Goal: Complete application form

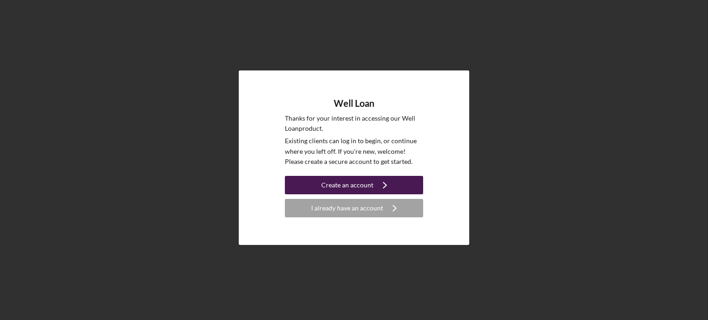
click at [305, 184] on button "Create an account Icon/Navigate" at bounding box center [354, 185] width 138 height 18
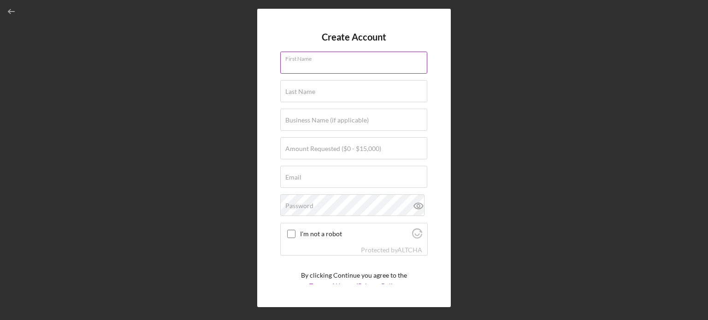
click at [308, 70] on input "First Name" at bounding box center [353, 63] width 147 height 22
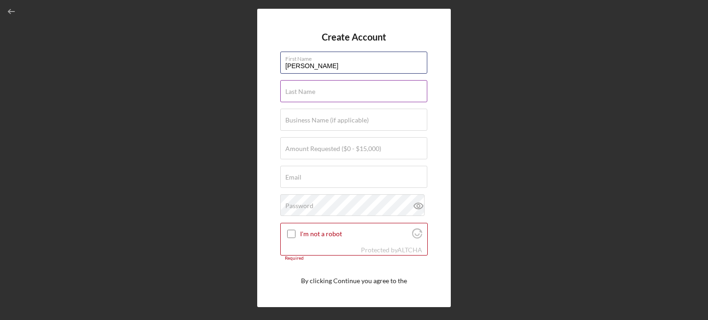
type input "[PERSON_NAME]"
click at [308, 91] on label "Last Name" at bounding box center [300, 91] width 30 height 7
click at [308, 91] on input "Last Name" at bounding box center [353, 91] width 147 height 22
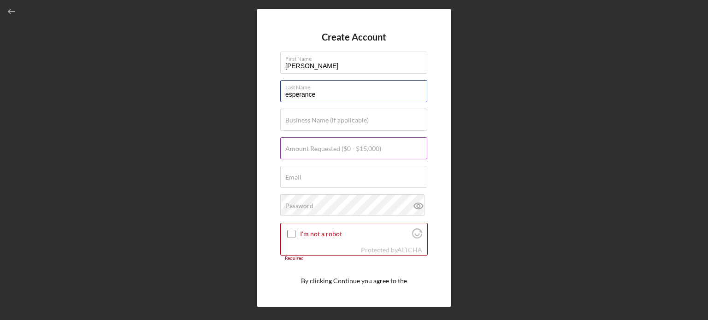
type input "esperance"
click at [315, 143] on div "Amount Requested ($0 - $15,000)" at bounding box center [354, 148] width 148 height 23
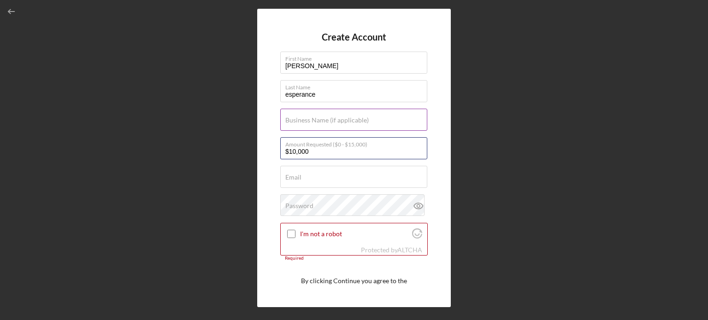
type input "$10,000"
click at [317, 122] on label "Business Name (if applicable)" at bounding box center [326, 120] width 83 height 7
click at [317, 122] on input "Business Name (if applicable)" at bounding box center [353, 120] width 147 height 22
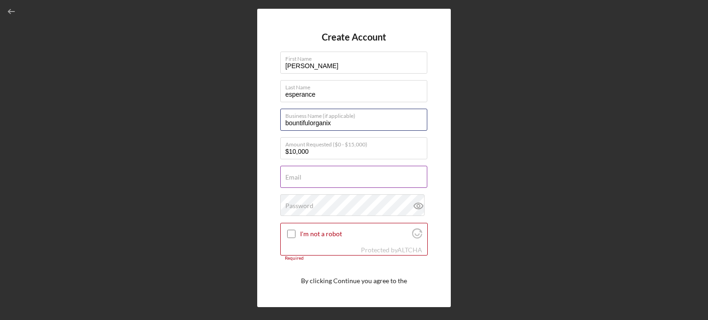
type input "bountifulorganix"
click at [349, 180] on input "Email" at bounding box center [353, 177] width 147 height 22
type input "b"
click at [349, 180] on input "br" at bounding box center [353, 177] width 147 height 22
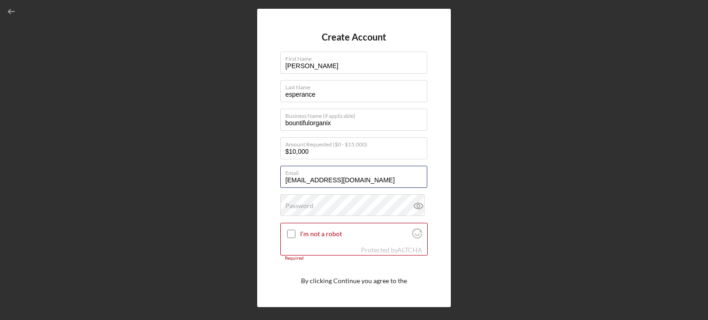
type input "[EMAIL_ADDRESS][DOMAIN_NAME]"
click at [296, 233] on div at bounding box center [291, 234] width 11 height 11
click at [291, 232] on input "I'm not a robot" at bounding box center [291, 234] width 8 height 8
checkbox input "true"
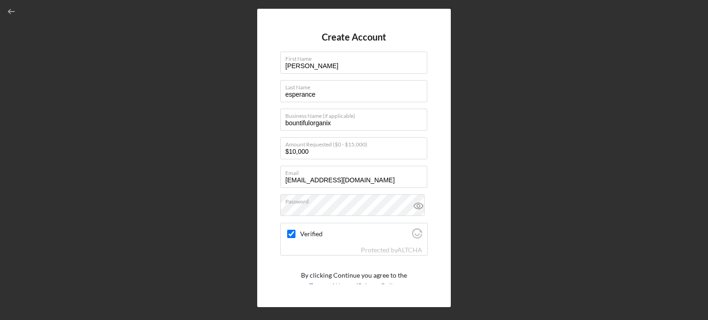
scroll to position [35, 0]
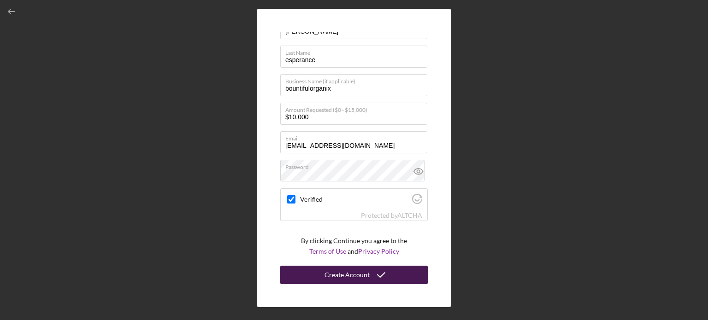
click at [326, 274] on div "Create Account" at bounding box center [347, 275] width 45 height 18
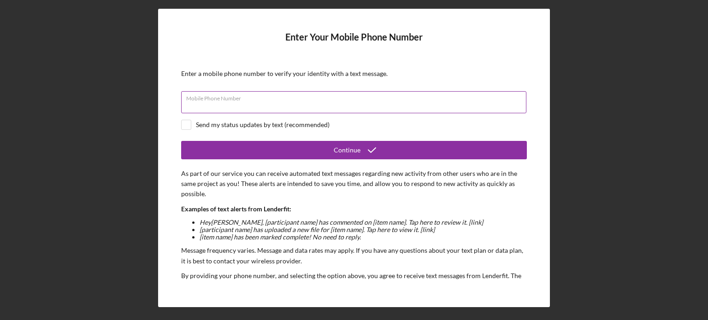
click at [350, 104] on input "Mobile Phone Number" at bounding box center [353, 102] width 345 height 22
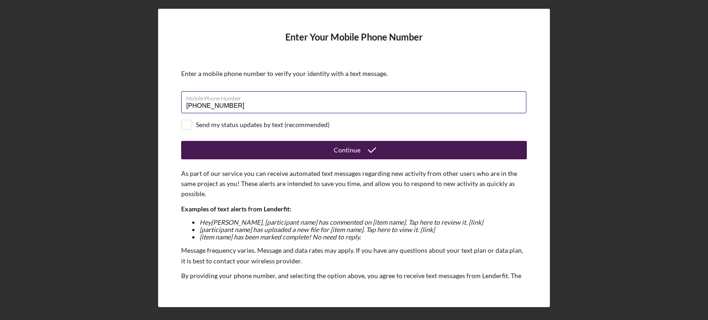
type input "[PHONE_NUMBER]"
click at [299, 148] on button "Continue" at bounding box center [354, 150] width 346 height 18
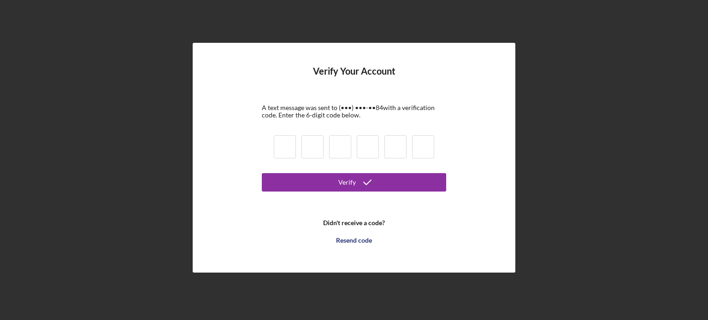
click at [290, 148] on input at bounding box center [285, 147] width 22 height 23
type input "7"
type input "4"
type input "7"
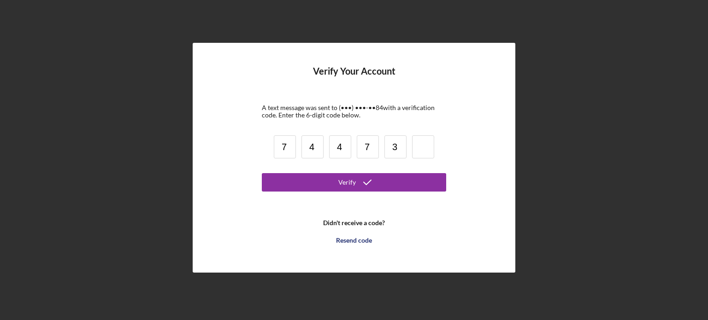
type input "3"
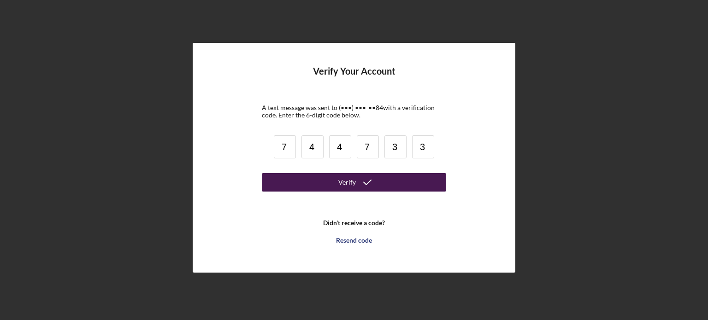
type input "3"
click at [313, 177] on button "Verify" at bounding box center [354, 182] width 184 height 18
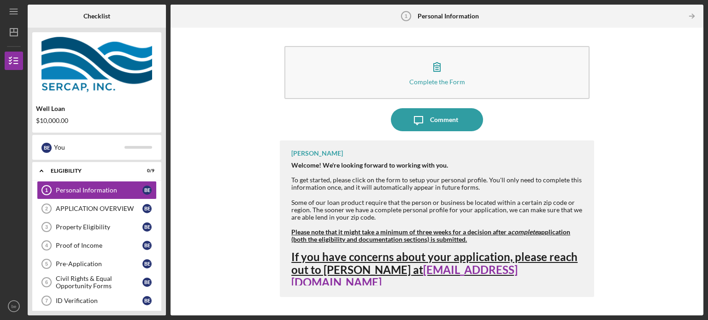
click at [597, 168] on div "Complete the Form Form Icon/Message Comment [PERSON_NAME] Welcome! We're lookin…" at bounding box center [437, 171] width 524 height 279
click at [693, 13] on icon "Icon/Table Pagination Arrow" at bounding box center [691, 16] width 21 height 21
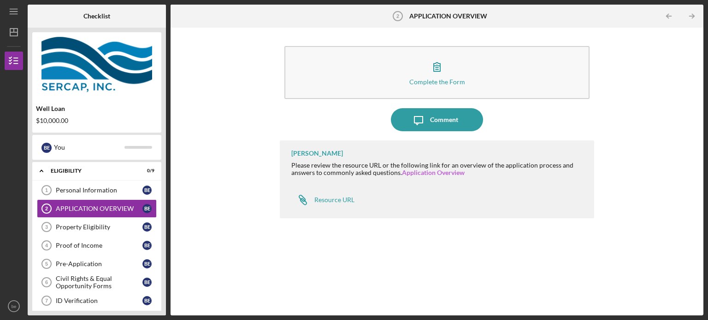
click at [438, 172] on link "Application Overview" at bounding box center [433, 173] width 63 height 8
